Goal: Information Seeking & Learning: Learn about a topic

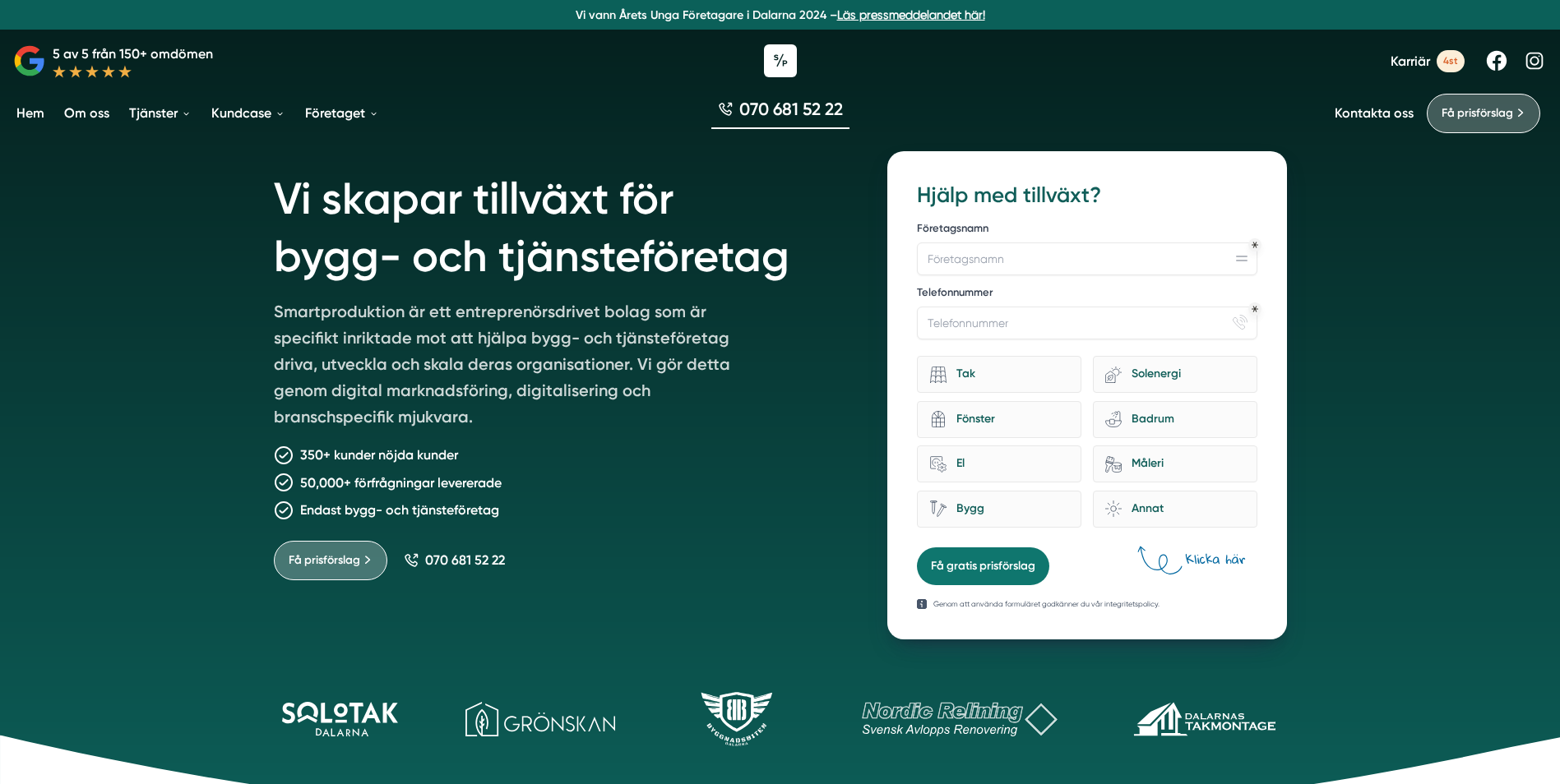
click at [100, 114] on link "Om oss" at bounding box center [87, 113] width 52 height 42
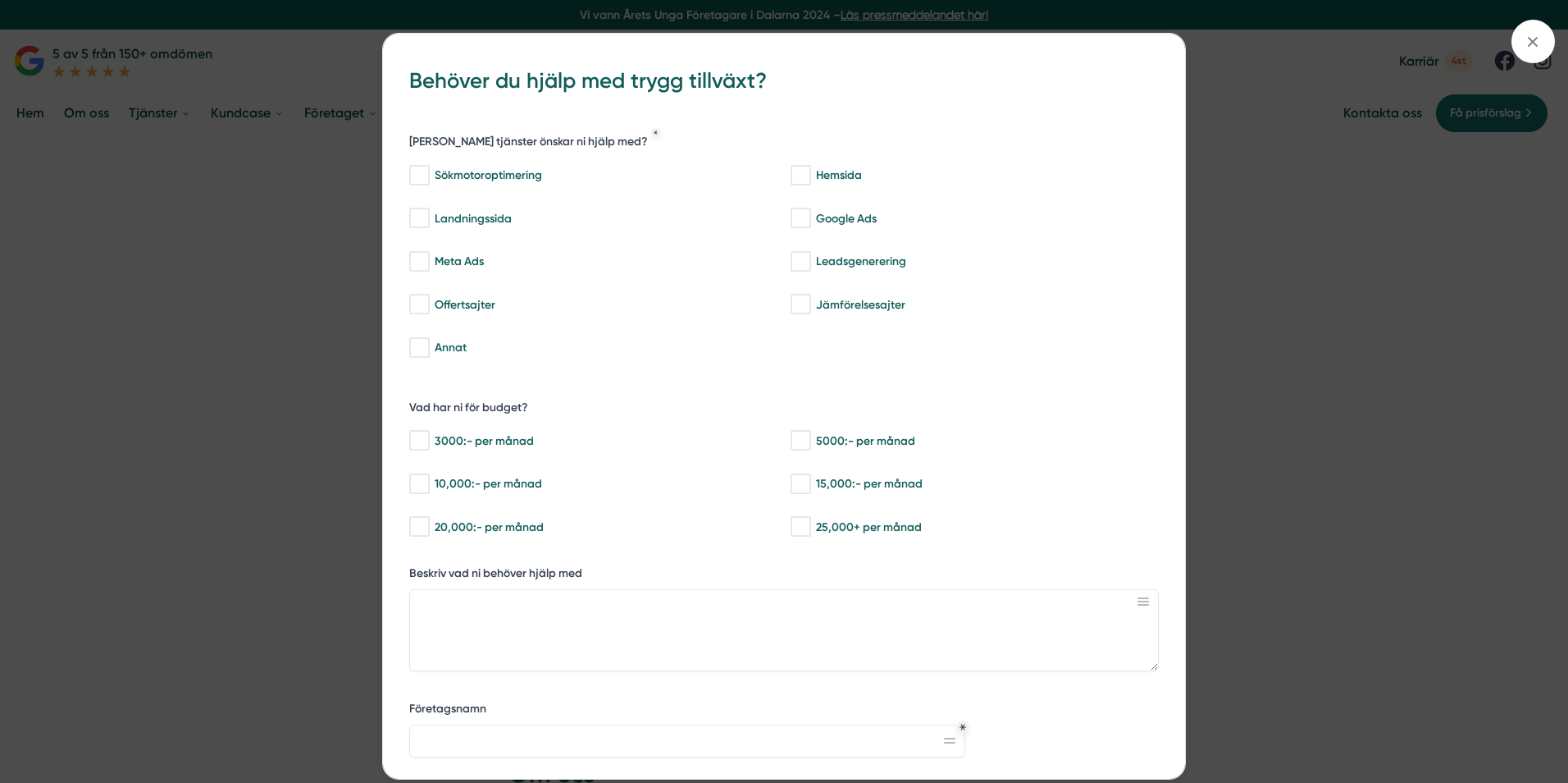
click at [1510, 39] on div "bbc9b822-b2c6-488a-ab3e-9a2d59e49c7c Behöver du hjälp med trygg tillväxt? Vilka…" at bounding box center [784, 392] width 1568 height 783
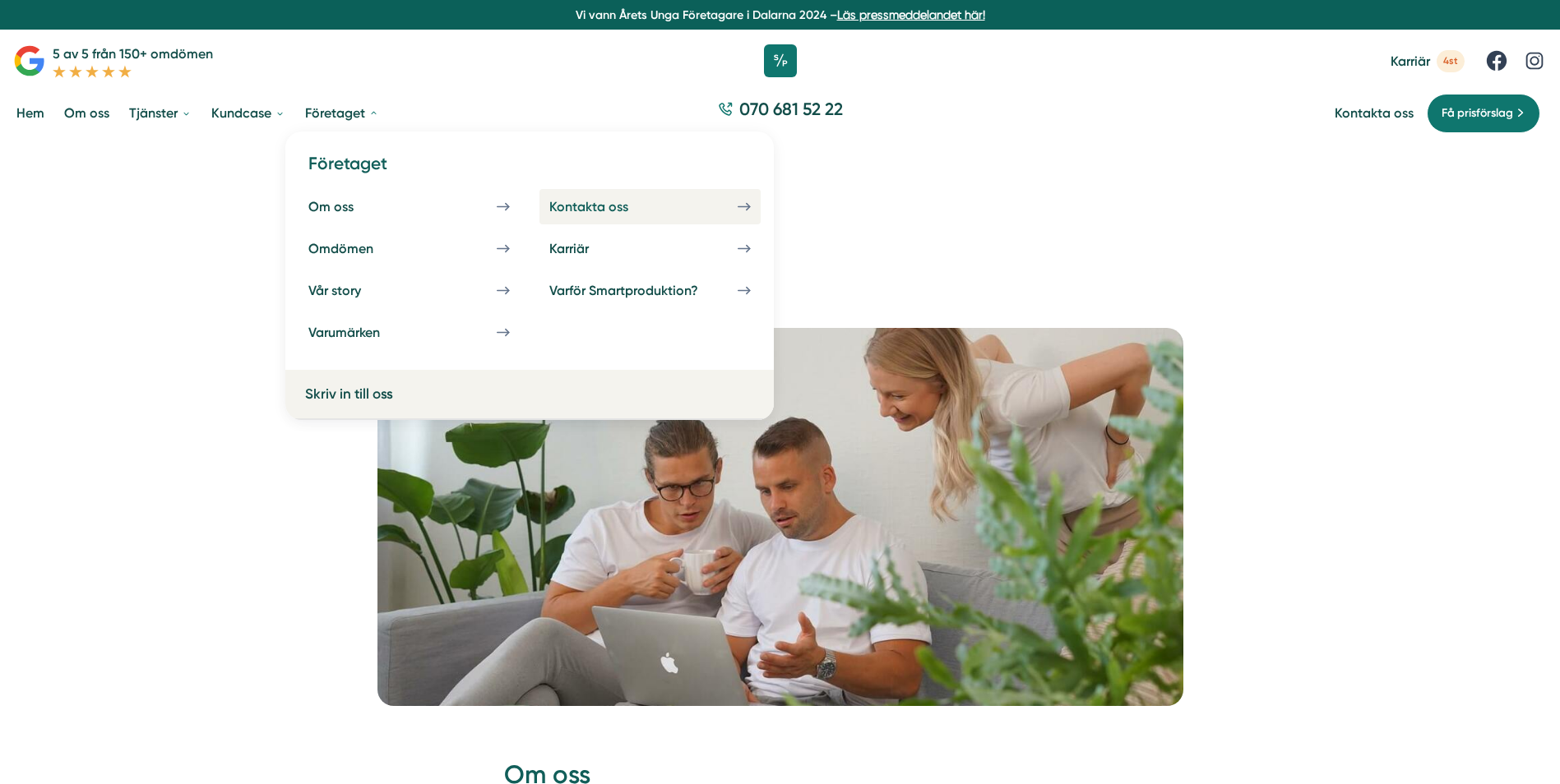
click at [598, 197] on link "Kontakta oss" at bounding box center [649, 206] width 221 height 35
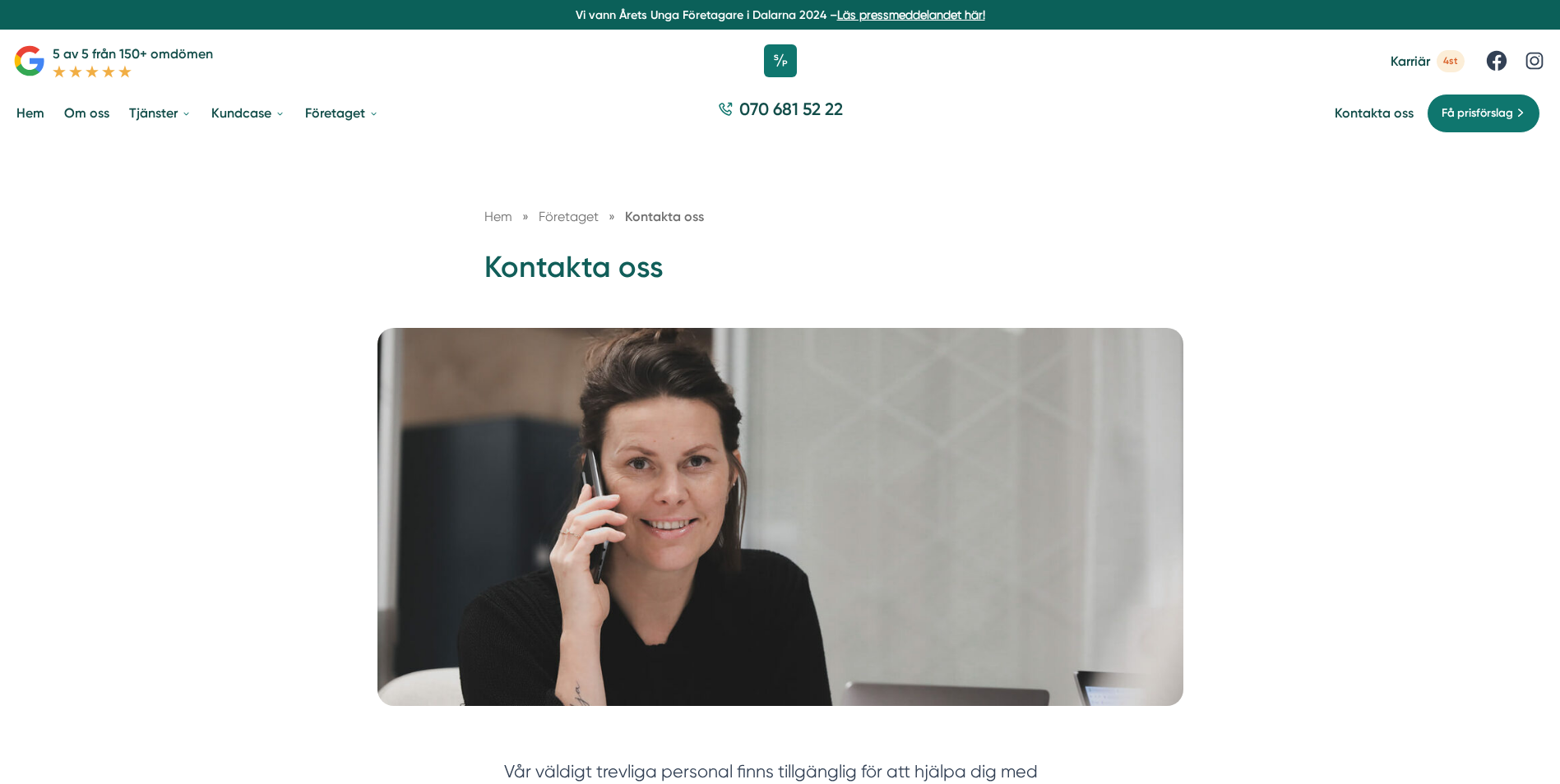
click at [1439, 68] on link "Karriär 4st" at bounding box center [1428, 61] width 74 height 22
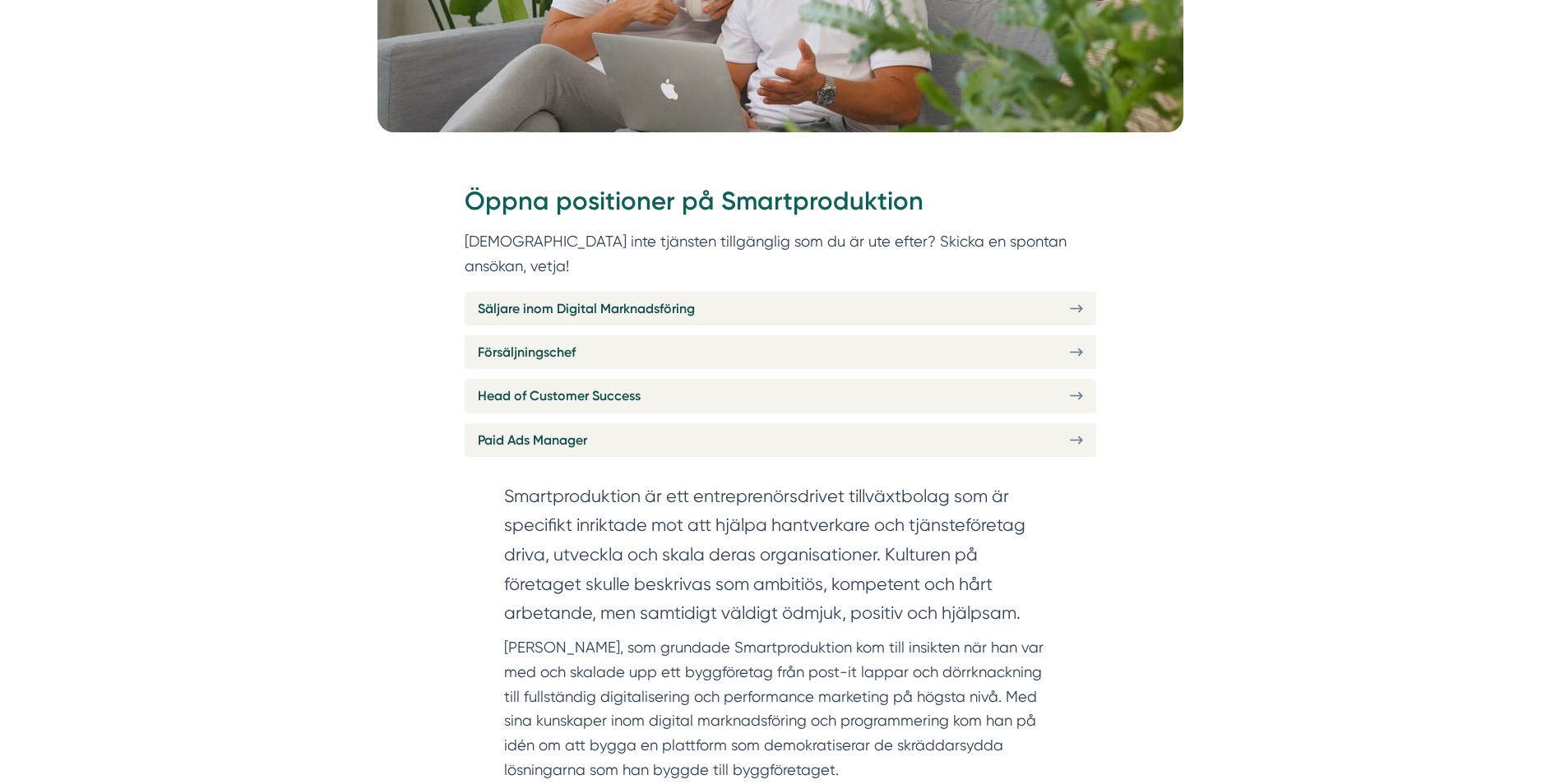
scroll to position [575, 0]
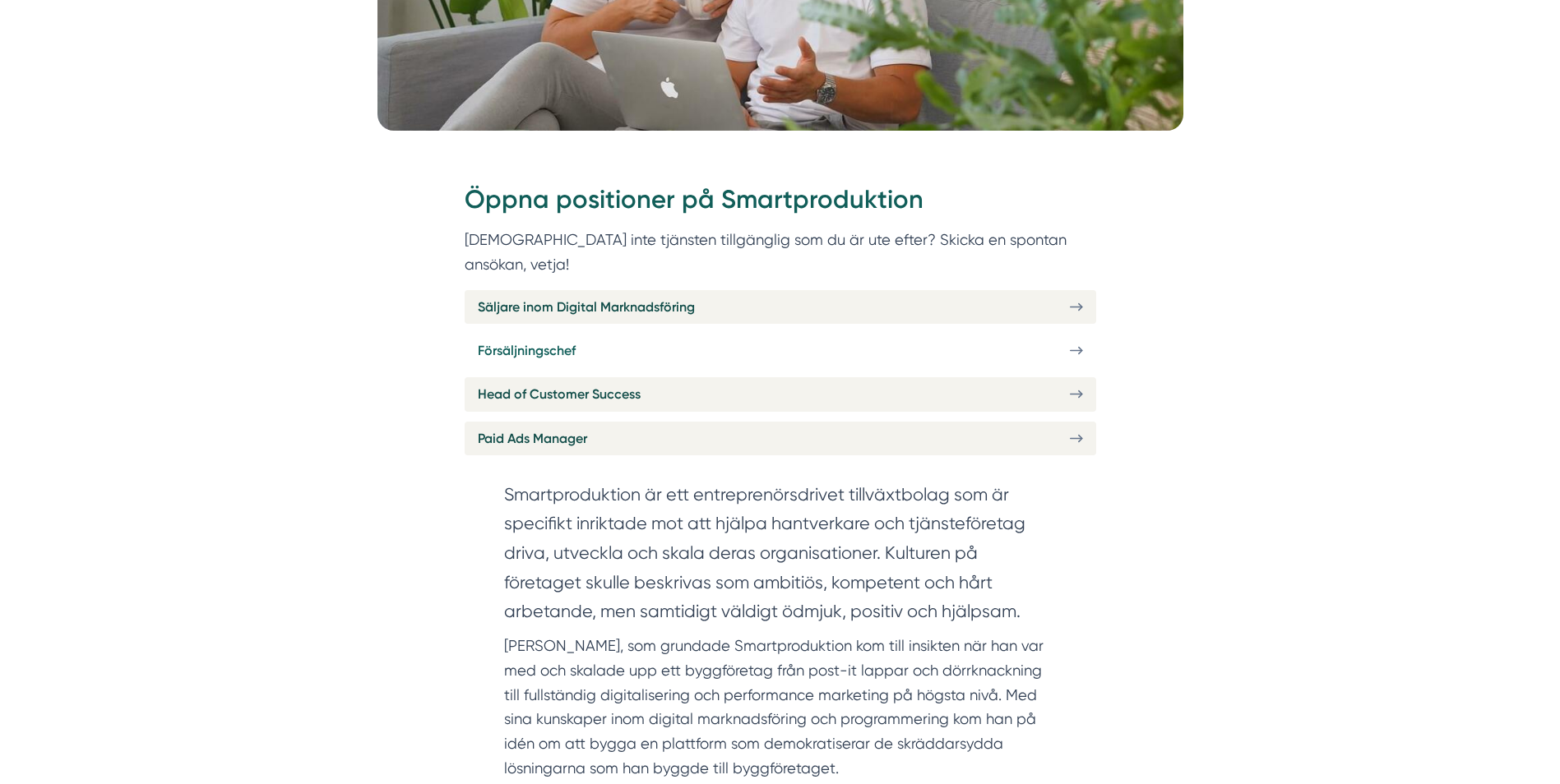
click at [671, 335] on link "Försäljningschef" at bounding box center [780, 350] width 632 height 34
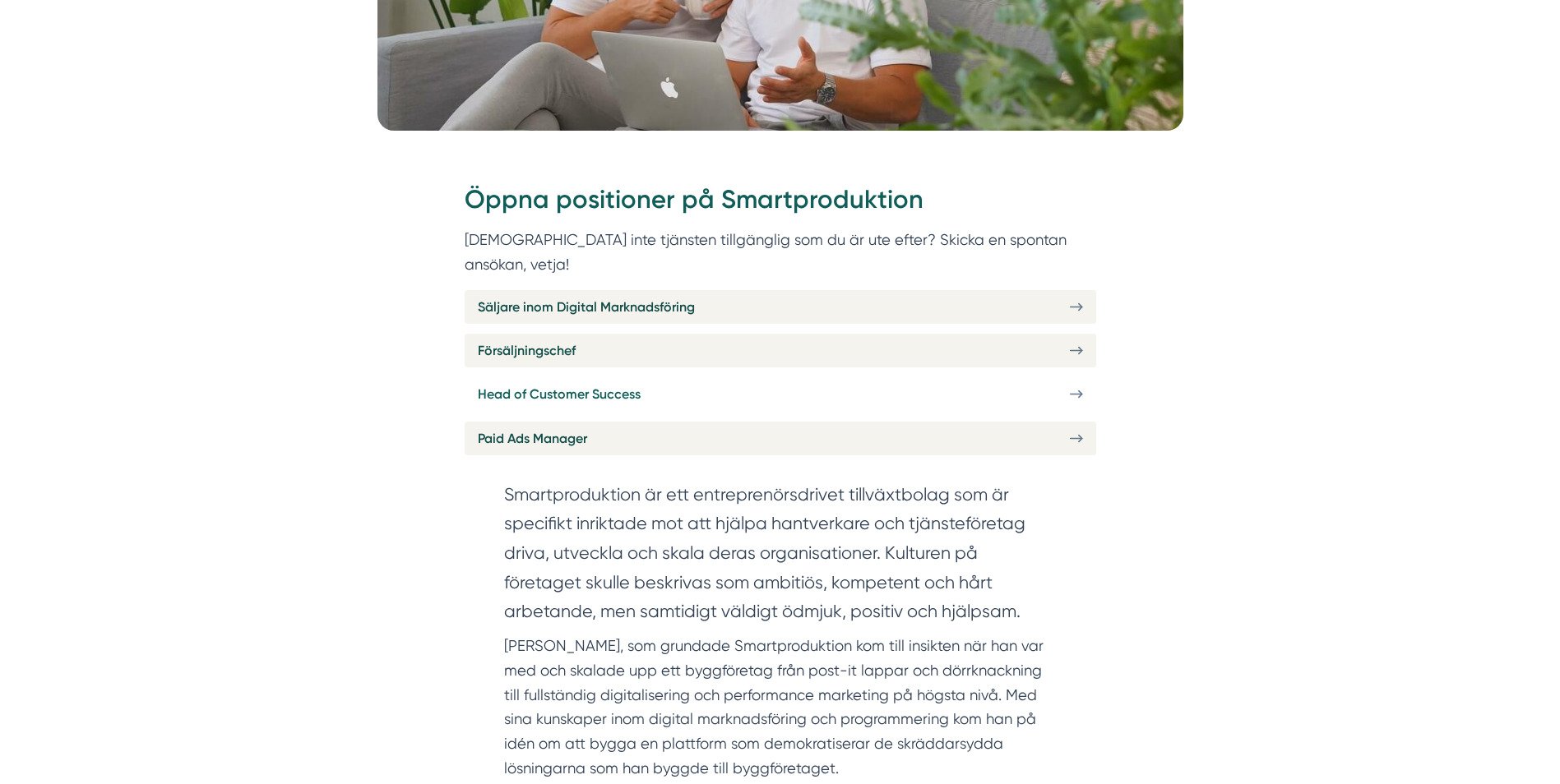
click at [558, 381] on link "Head of Customer Success" at bounding box center [780, 394] width 632 height 34
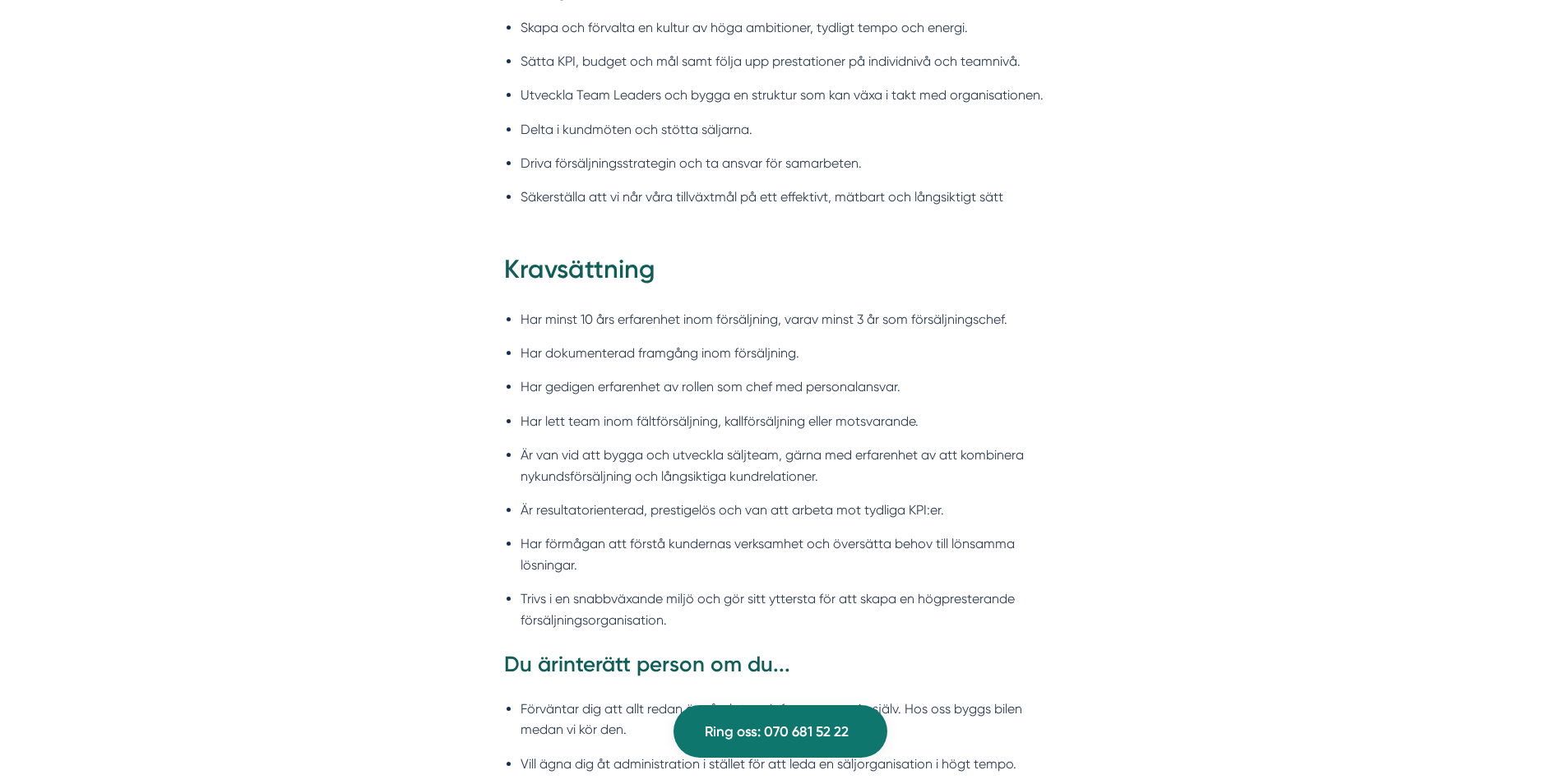
scroll to position [1644, 0]
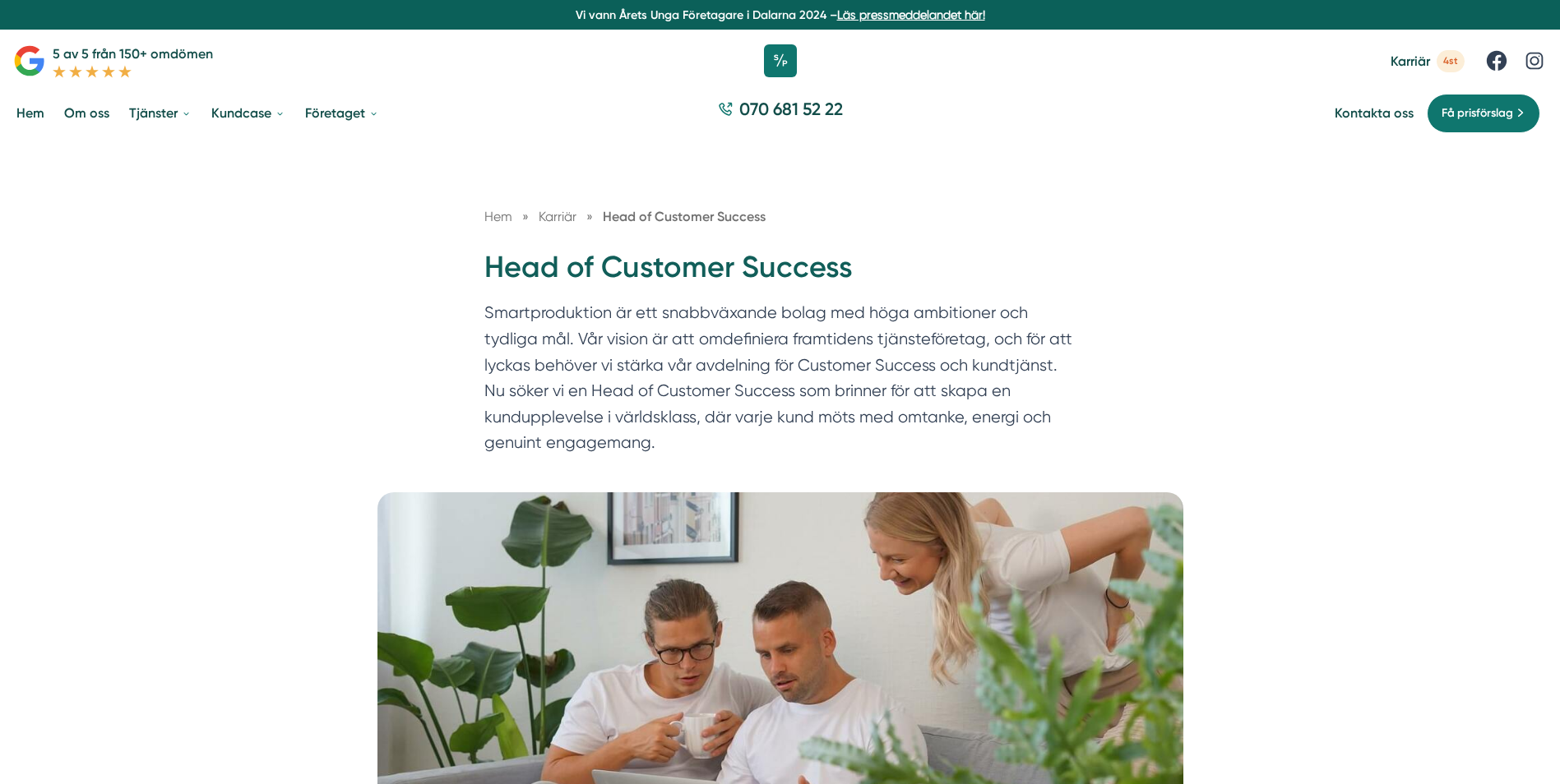
click at [21, 118] on link "Hem" at bounding box center [30, 113] width 34 height 42
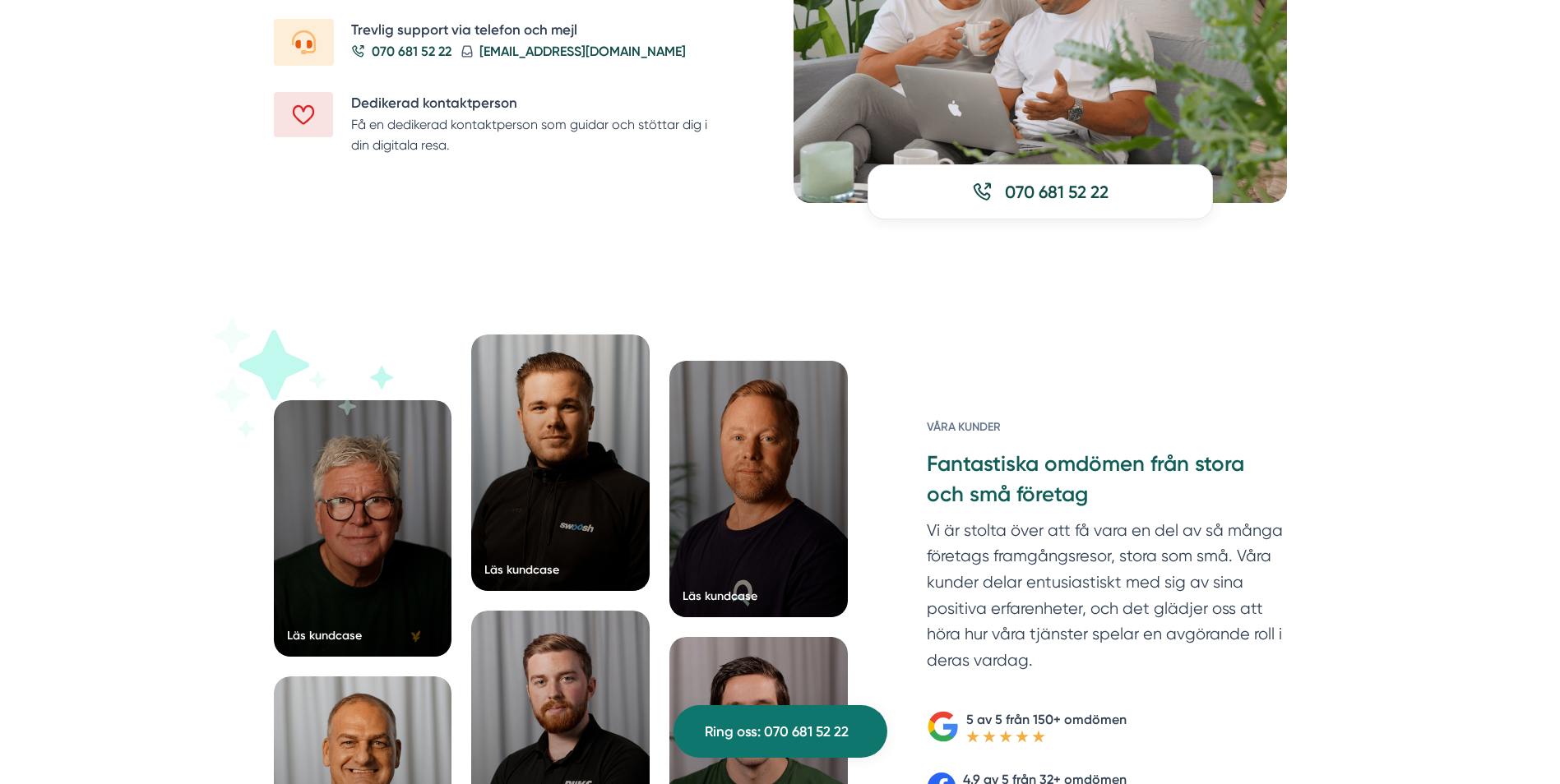
scroll to position [2301, 0]
